Goal: Transaction & Acquisition: Book appointment/travel/reservation

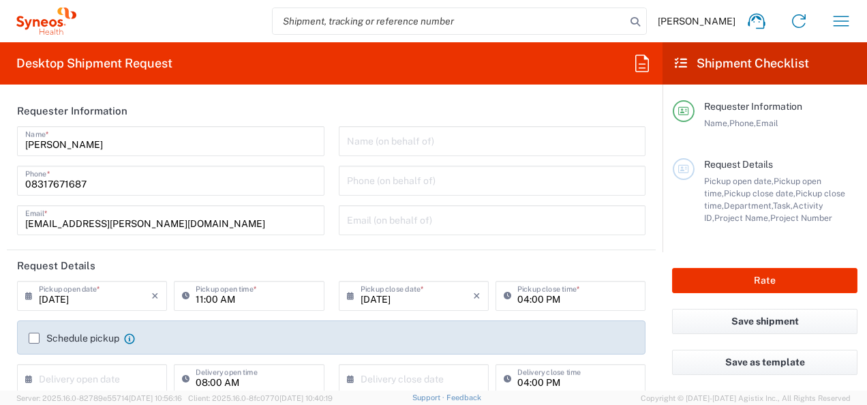
type input "Telangana"
type input "4010"
type input "India"
type input "Syneos Health India Private Limited"
click at [842, 18] on icon "button" at bounding box center [841, 21] width 22 height 22
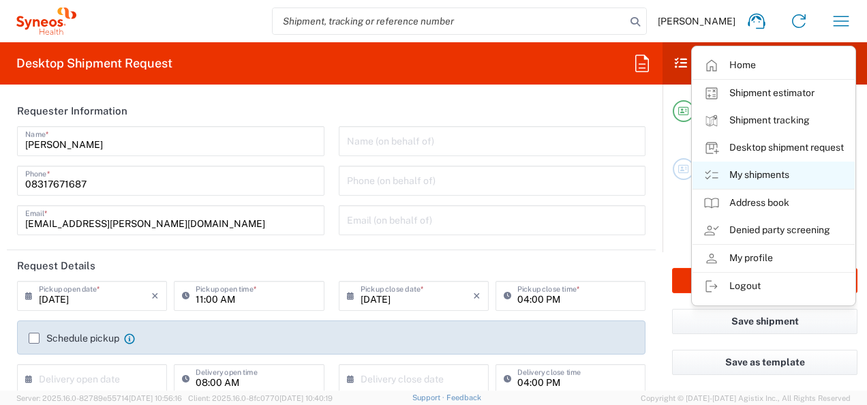
click at [769, 176] on link "My shipments" at bounding box center [773, 175] width 162 height 27
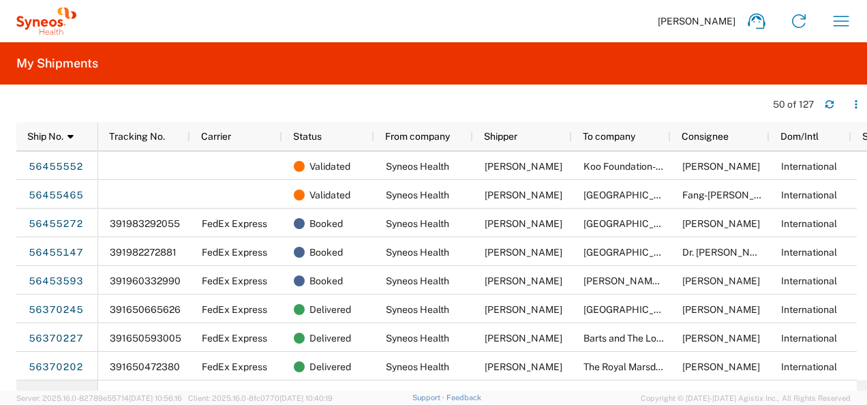
scroll to position [0, 55]
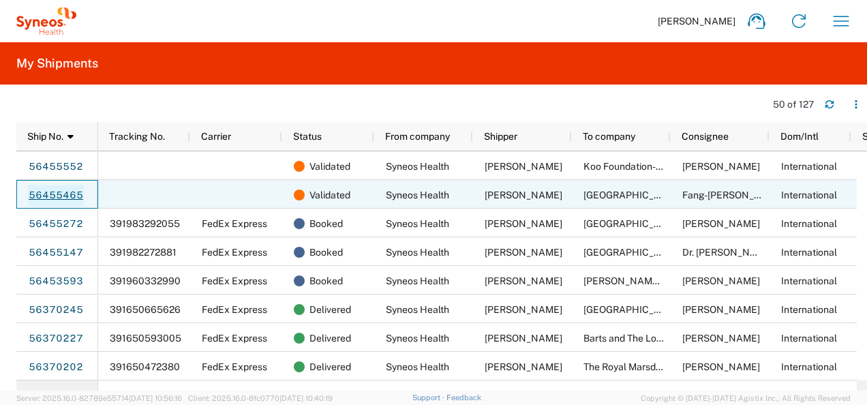
click at [50, 189] on link "56455465" at bounding box center [56, 196] width 56 height 22
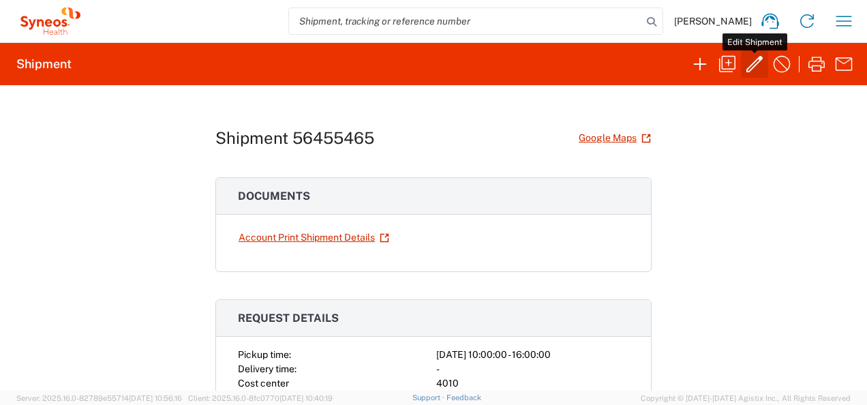
click at [750, 67] on icon "button" at bounding box center [755, 64] width 22 height 22
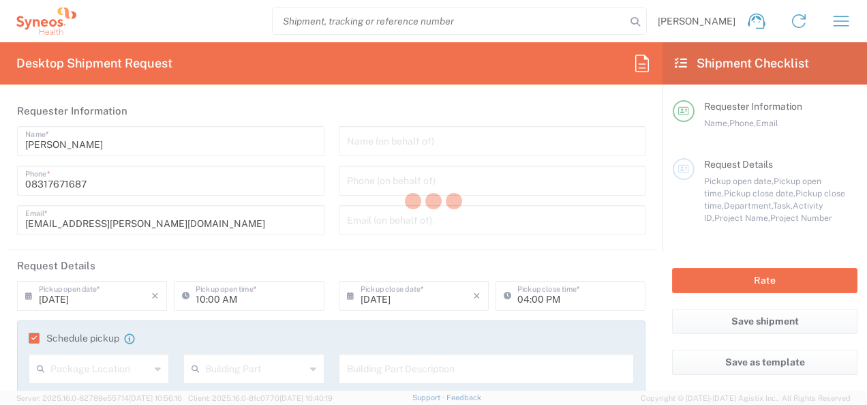
type input "4010"
type input "Telangana"
type input "[GEOGRAPHIC_DATA]"
type input "Your Packaging"
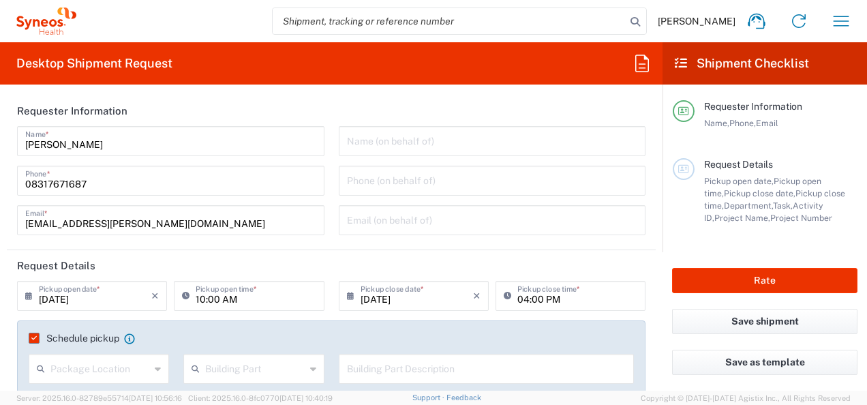
type input "7009572"
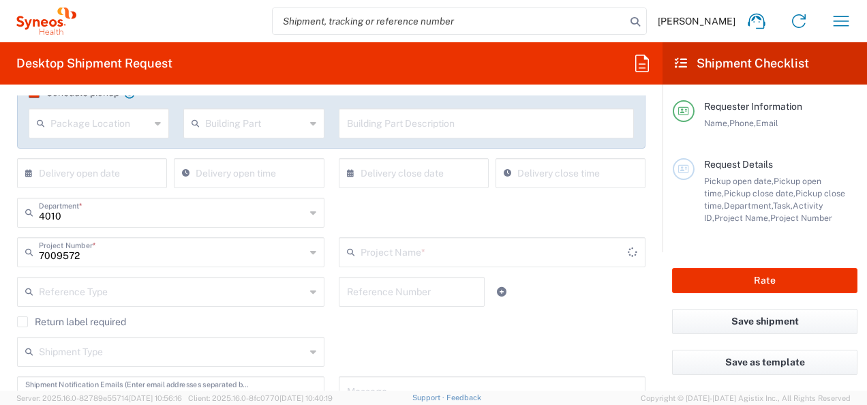
type input "Daiichi 7009572"
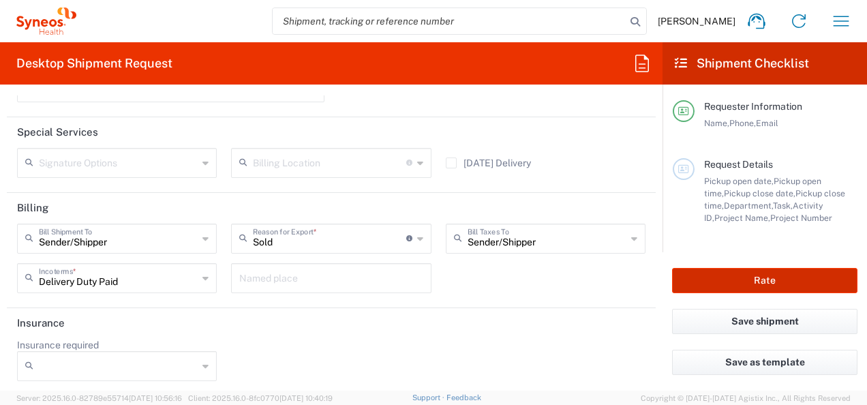
click at [725, 278] on button "Rate" at bounding box center [764, 280] width 185 height 25
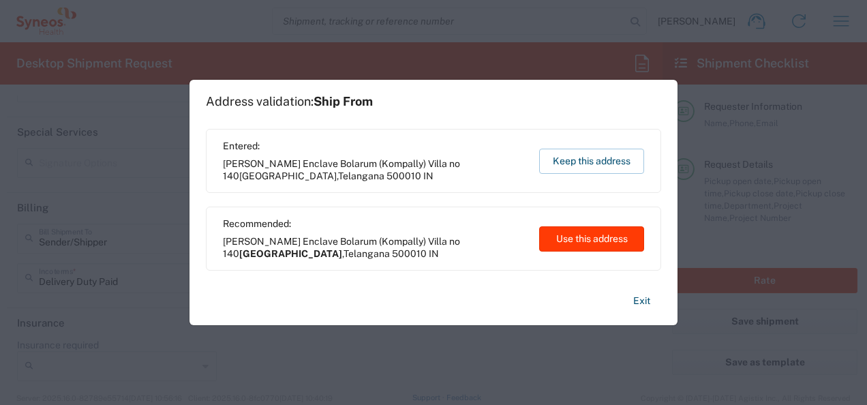
click at [563, 233] on button "Use this address" at bounding box center [591, 238] width 105 height 25
type input "[GEOGRAPHIC_DATA]"
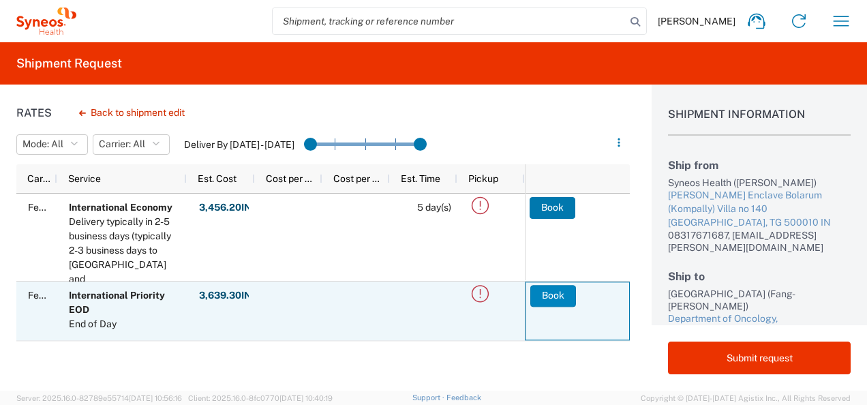
click at [545, 294] on button "Book" at bounding box center [553, 296] width 46 height 22
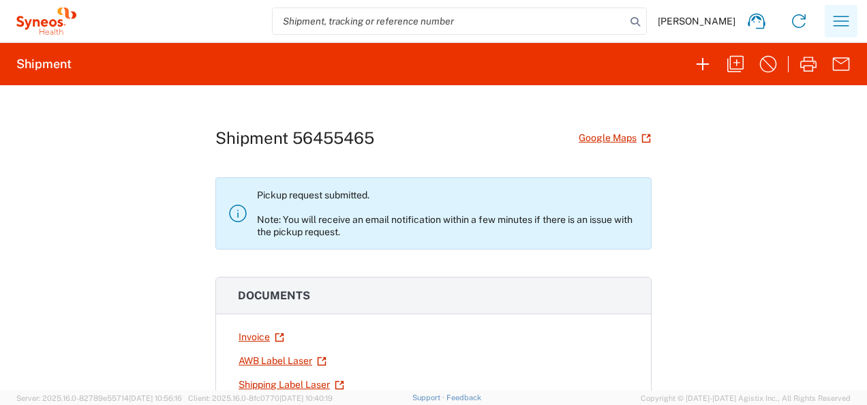
click at [851, 26] on icon "button" at bounding box center [841, 21] width 22 height 22
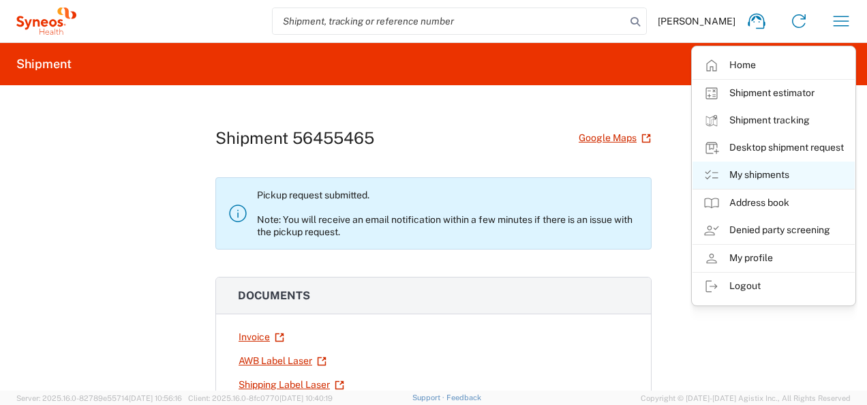
click at [759, 175] on link "My shipments" at bounding box center [773, 175] width 162 height 27
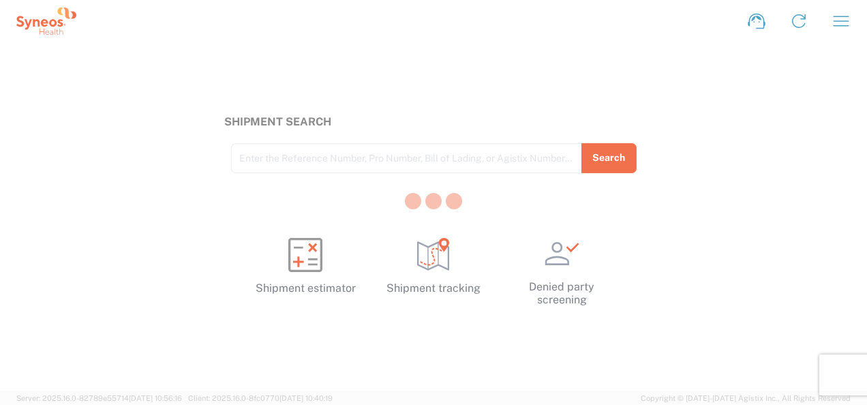
click at [847, 16] on div at bounding box center [433, 202] width 867 height 405
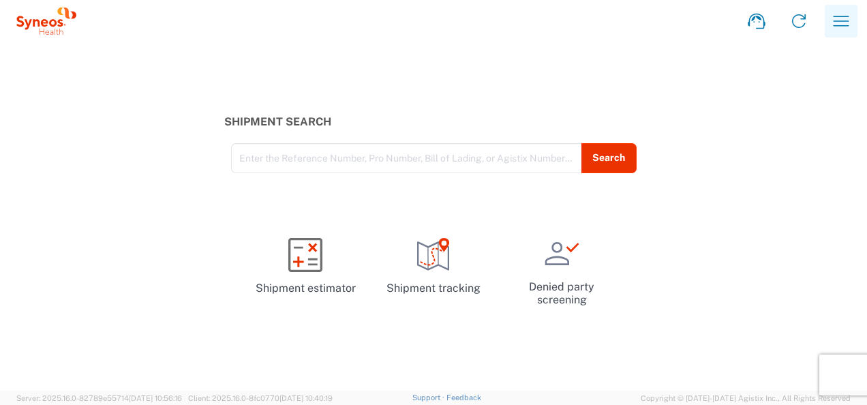
click at [841, 22] on icon "button" at bounding box center [841, 21] width 22 height 22
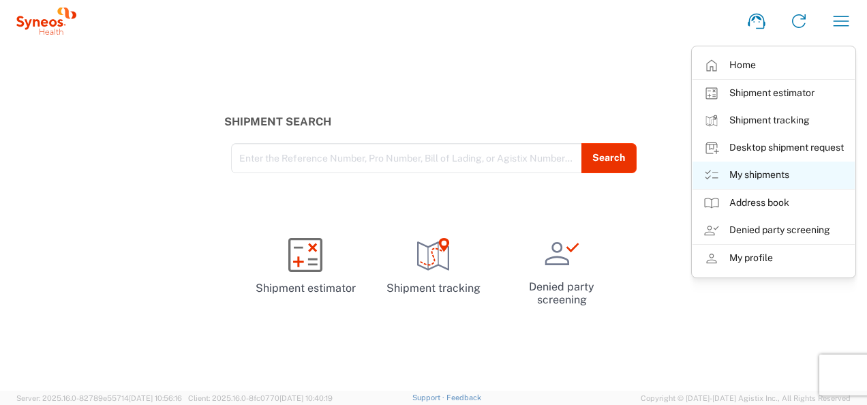
click at [759, 169] on link "My shipments" at bounding box center [773, 175] width 162 height 27
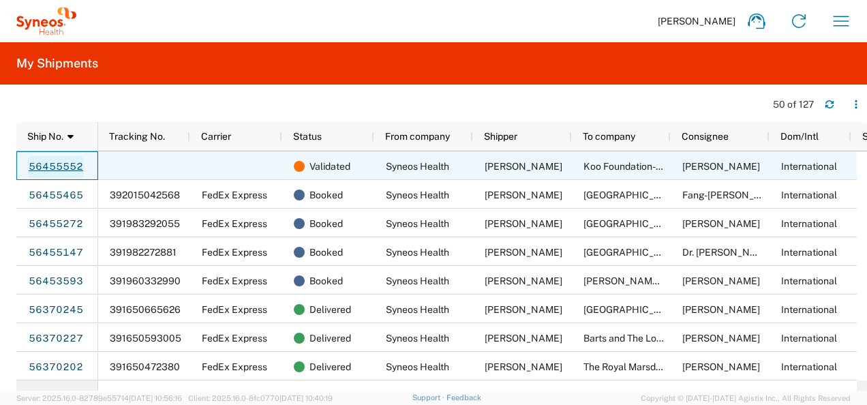
click at [59, 167] on link "56455552" at bounding box center [56, 167] width 56 height 22
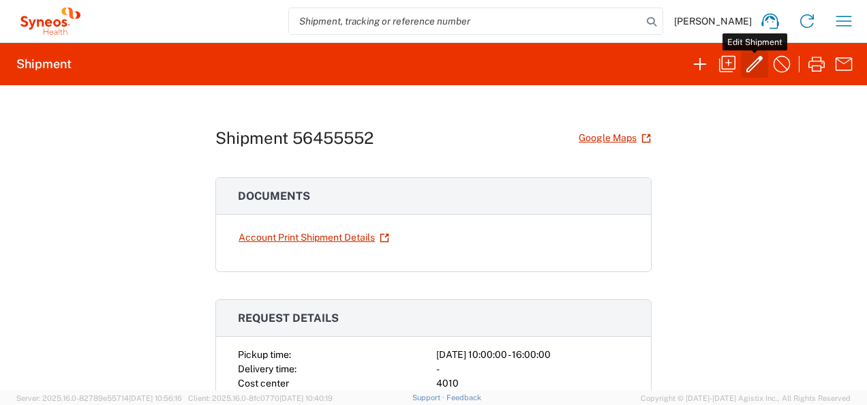
click at [759, 63] on icon "button" at bounding box center [755, 64] width 22 height 22
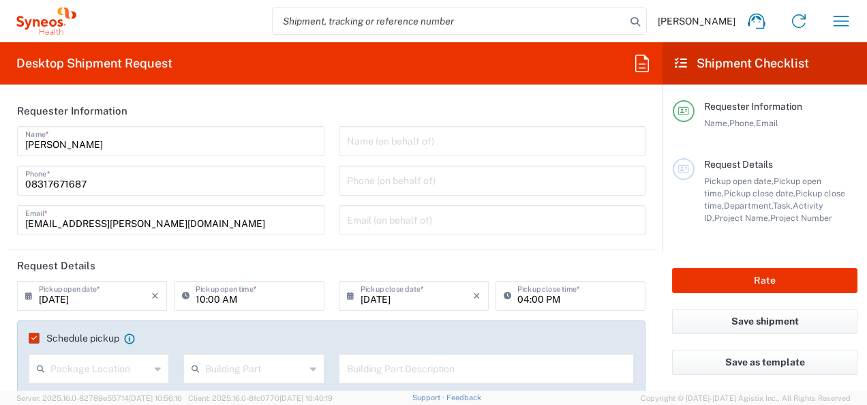
type input "Your Packaging"
type input "Residential/Home"
type input "[GEOGRAPHIC_DATA]"
type input "7009572"
type input "Daiichi 7009572"
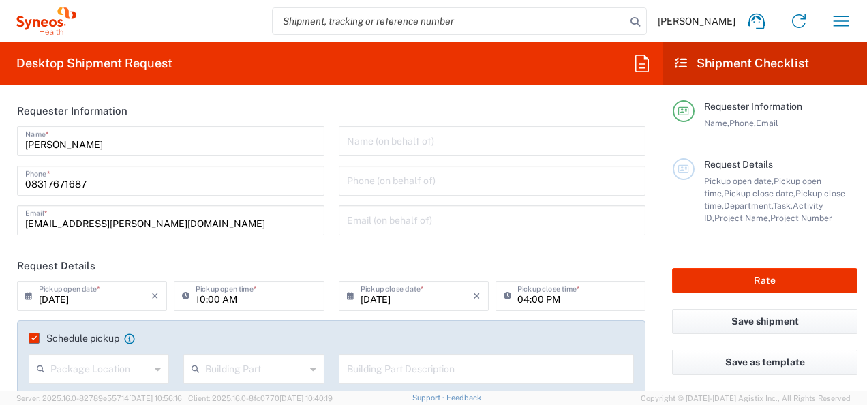
type input "4010"
type input "Telangana"
type input "Delivery Duty Paid"
type input "[GEOGRAPHIC_DATA]"
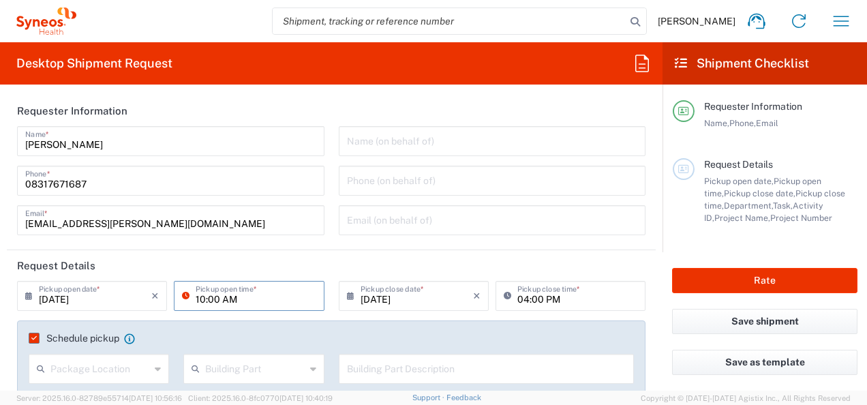
click at [200, 297] on input "10:00 AM" at bounding box center [256, 295] width 120 height 24
type input "11:00 AM"
click at [638, 232] on div "Name (on behalf of) Phone (on behalf of) Email (on behalf of)" at bounding box center [492, 185] width 322 height 119
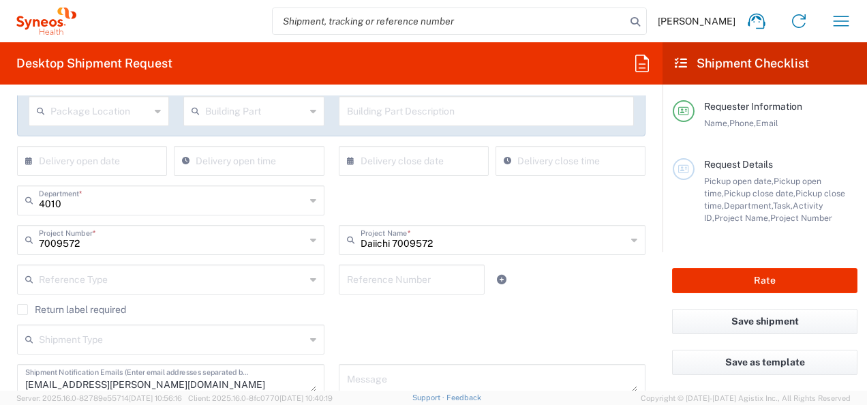
scroll to position [516, 0]
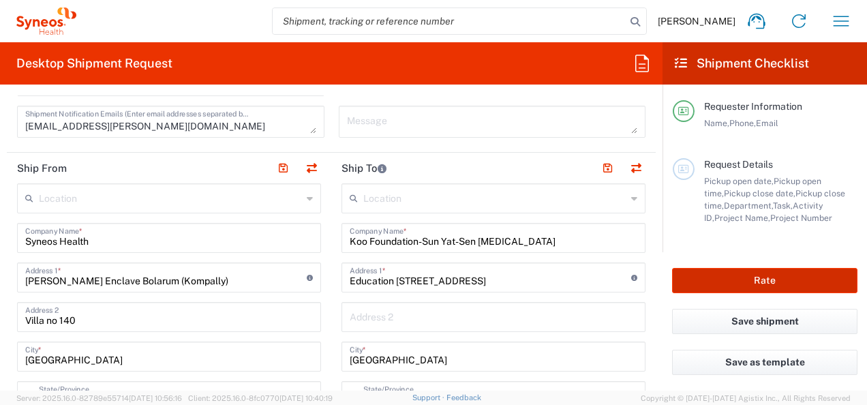
click at [787, 282] on button "Rate" at bounding box center [764, 280] width 185 height 25
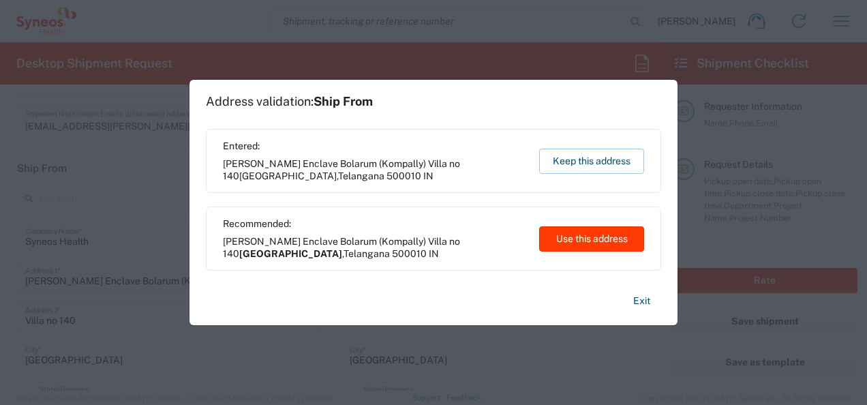
click at [571, 240] on button "Use this address" at bounding box center [591, 238] width 105 height 25
type input "[GEOGRAPHIC_DATA]"
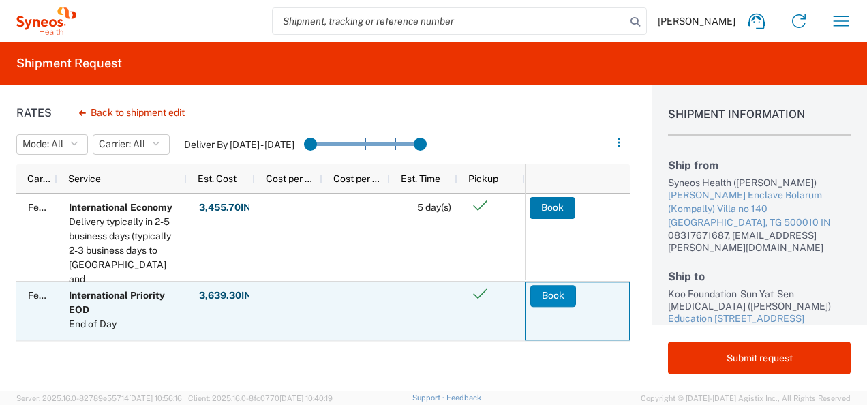
click at [551, 290] on button "Book" at bounding box center [553, 296] width 46 height 22
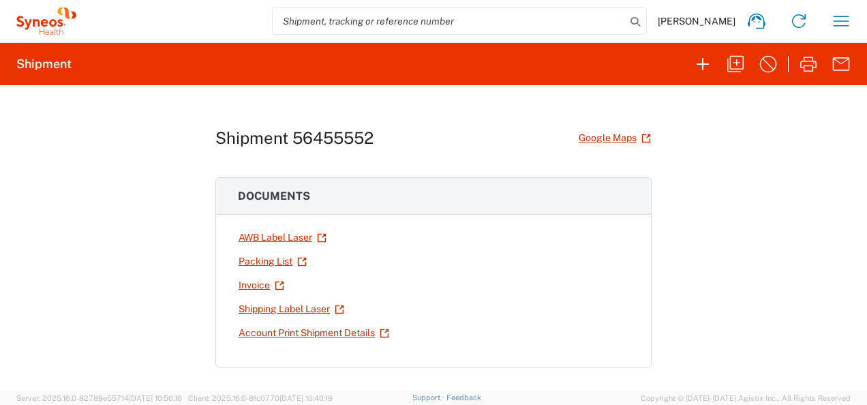
click at [470, 135] on div "Shipment 56455552 Google Maps" at bounding box center [433, 138] width 436 height 24
